Goal: Transaction & Acquisition: Purchase product/service

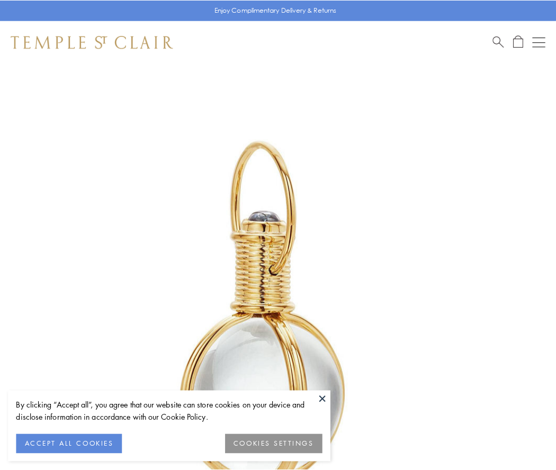
scroll to position [276, 0]
